Goal: Information Seeking & Learning: Learn about a topic

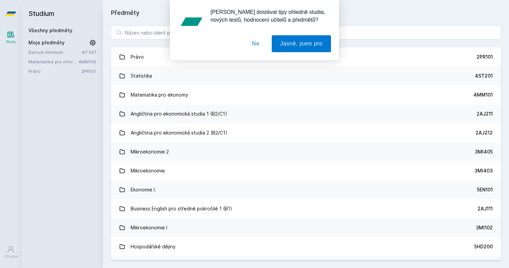
click at [175, 33] on div "[PERSON_NAME] dostávat tipy ohledně studia, nových testů, hodnocení učitelů a p…" at bounding box center [254, 30] width 509 height 60
click at [259, 46] on button "Ne" at bounding box center [256, 43] width 24 height 17
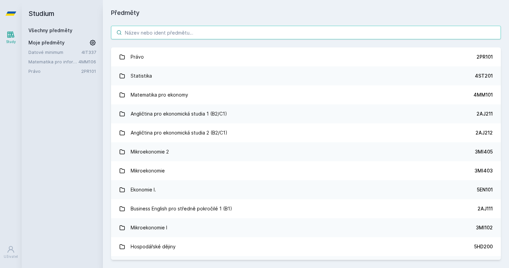
click at [222, 29] on input "search" at bounding box center [306, 33] width 390 height 14
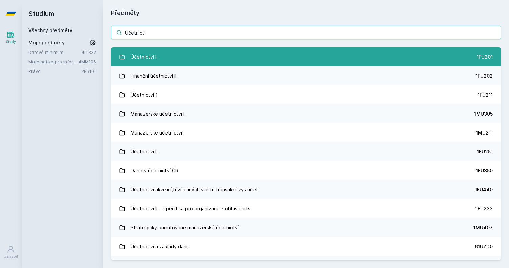
type input "Účetnict"
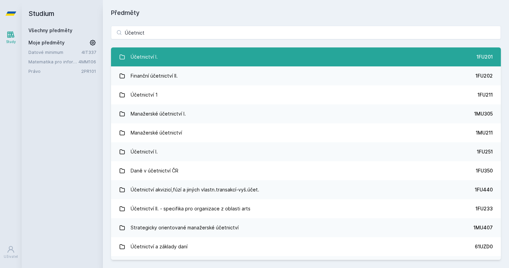
click at [148, 55] on div "Účetnictví I." at bounding box center [144, 57] width 27 height 14
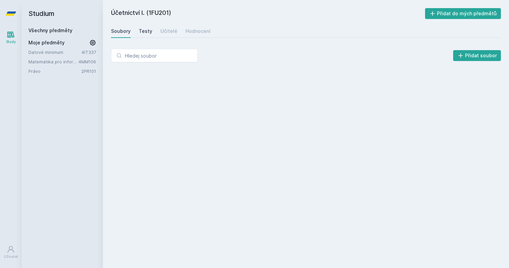
click at [148, 34] on div "Testy" at bounding box center [146, 31] width 14 height 7
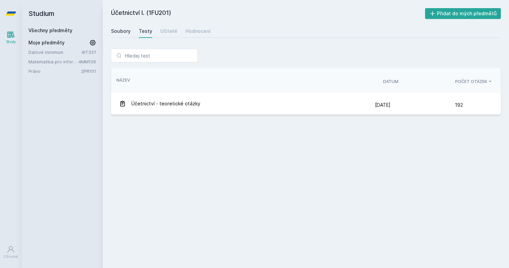
click at [120, 33] on div "Soubory" at bounding box center [121, 31] width 20 height 7
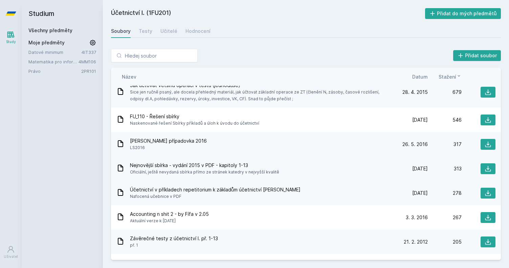
scroll to position [193, 0]
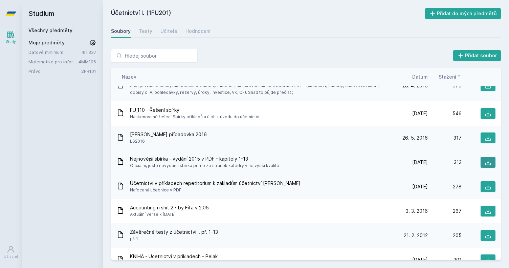
click at [488, 159] on icon at bounding box center [488, 162] width 7 height 7
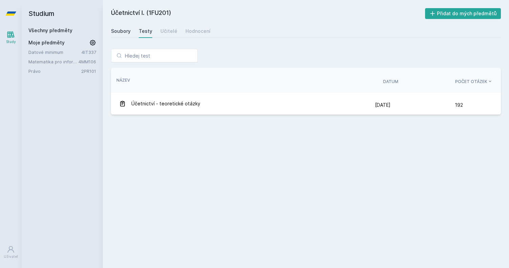
click at [120, 36] on link "Soubory" at bounding box center [121, 31] width 20 height 14
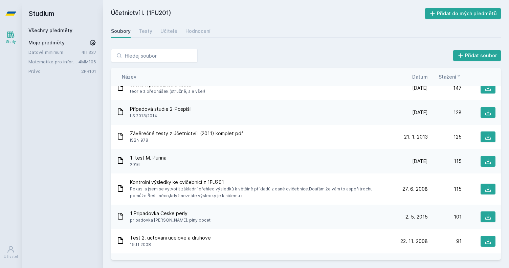
scroll to position [490, 0]
